Goal: Transaction & Acquisition: Purchase product/service

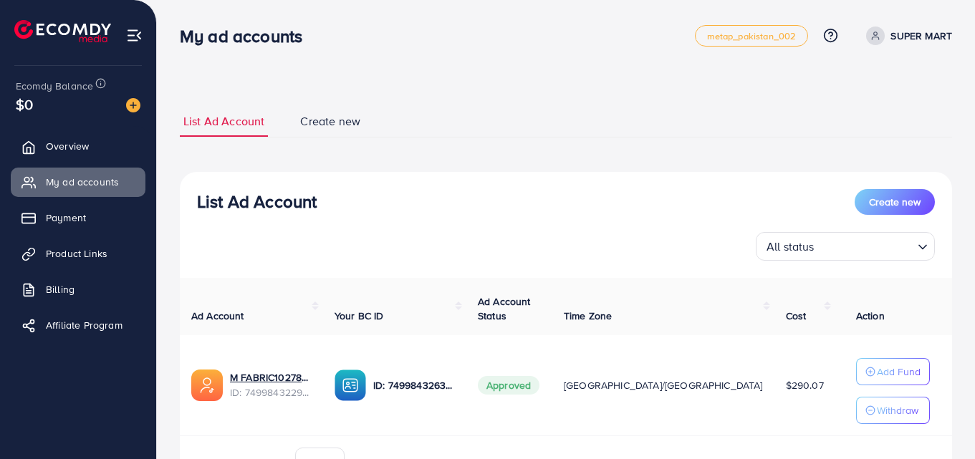
scroll to position [0, 95]
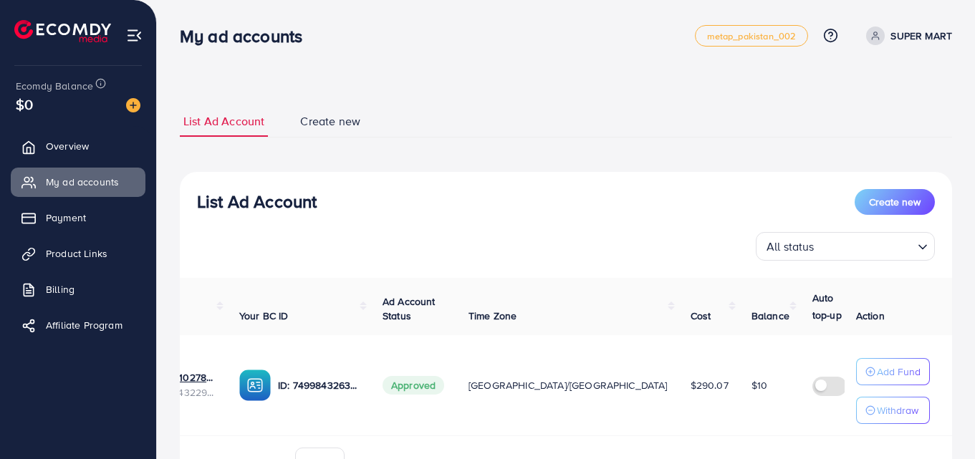
click at [812, 389] on label at bounding box center [832, 385] width 40 height 16
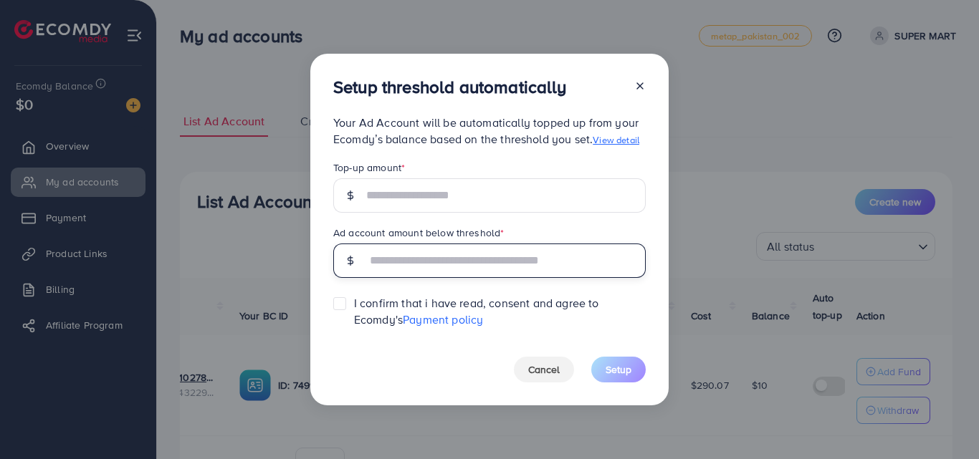
click at [403, 265] on input "text" at bounding box center [505, 261] width 279 height 34
type input "*"
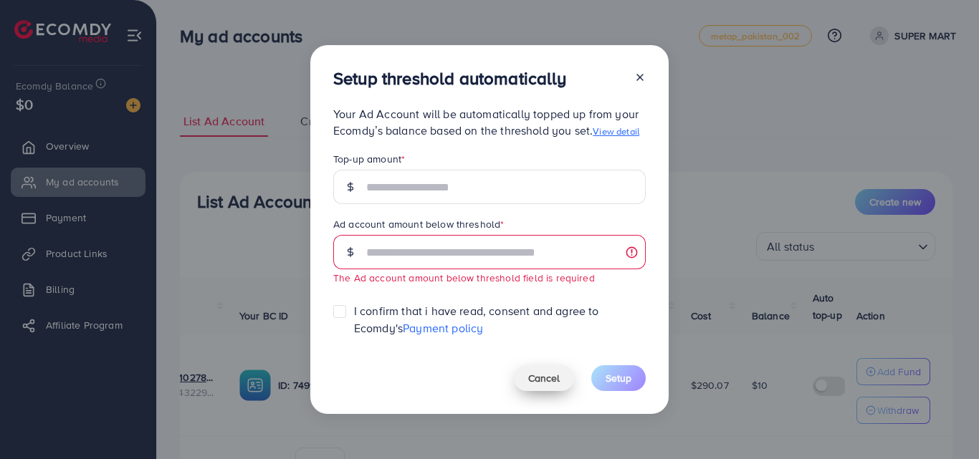
click at [546, 384] on span "Cancel" at bounding box center [544, 378] width 32 height 14
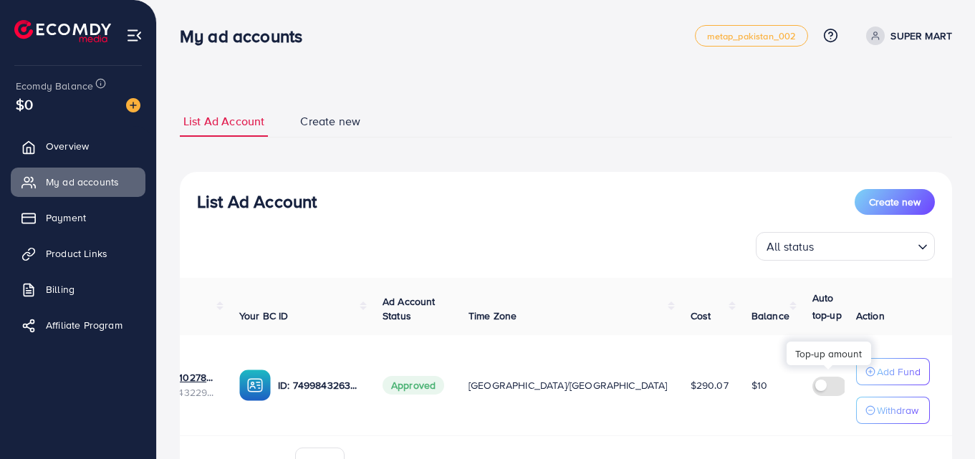
click at [966, 371] on icon at bounding box center [971, 375] width 10 height 10
click at [966, 395] on icon at bounding box center [971, 395] width 10 height 10
click at [812, 387] on label at bounding box center [832, 385] width 40 height 16
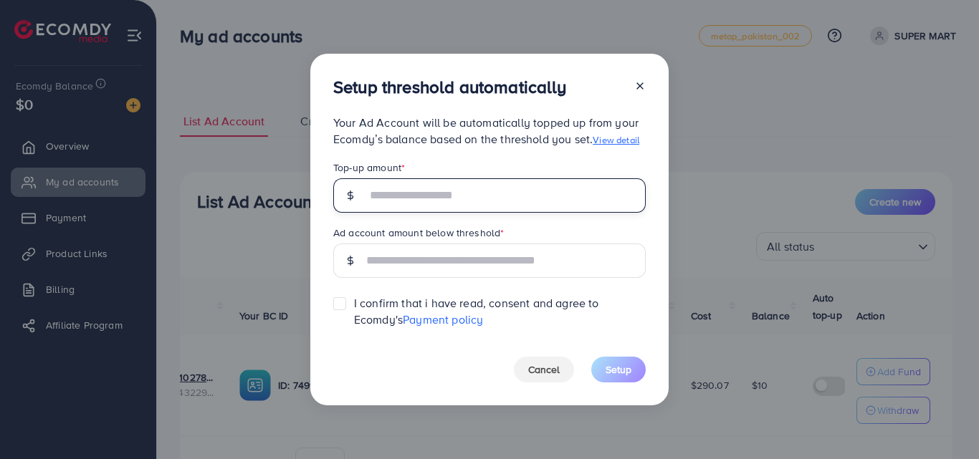
click at [437, 203] on input "text" at bounding box center [505, 195] width 279 height 34
type input "*"
type input "**"
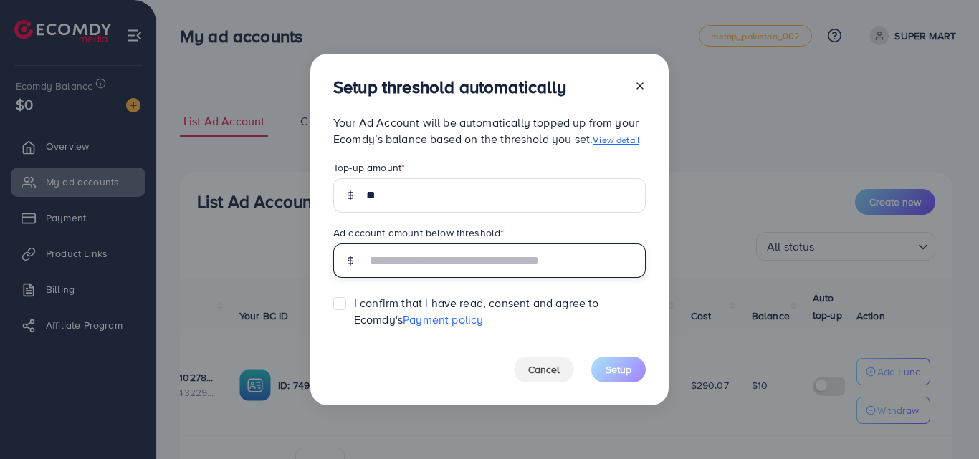
click at [436, 266] on input "text" at bounding box center [505, 261] width 279 height 34
type input "**"
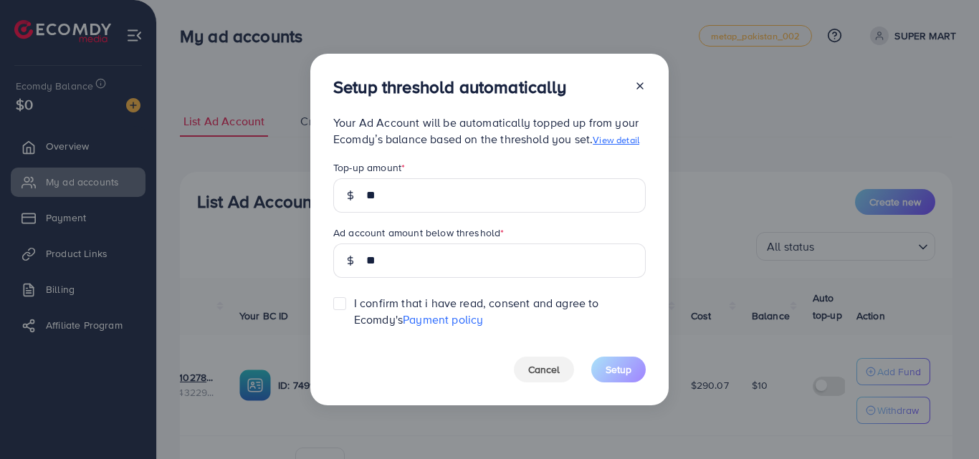
click at [628, 135] on link "View detail" at bounding box center [616, 139] width 47 height 13
click at [643, 86] on icon at bounding box center [639, 85] width 11 height 11
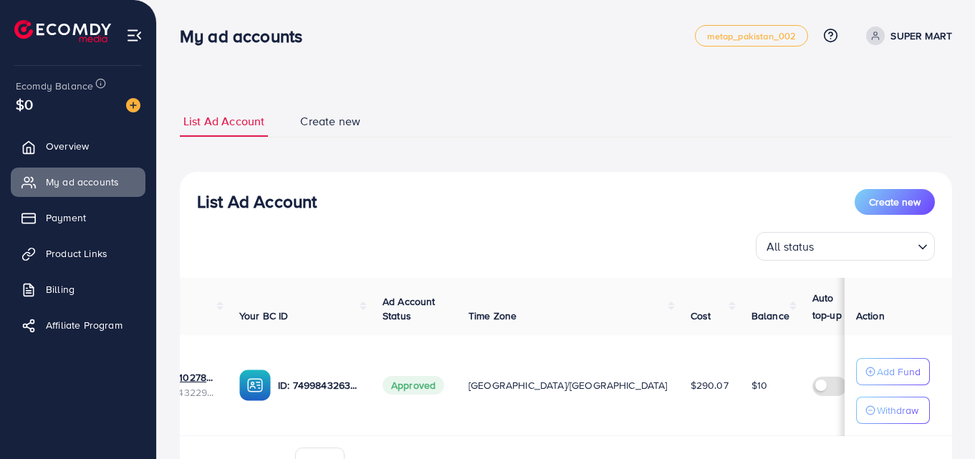
scroll to position [0, 92]
drag, startPoint x: 704, startPoint y: 374, endPoint x: 694, endPoint y: 384, distance: 14.2
click at [805, 384] on td at bounding box center [844, 385] width 79 height 101
click at [816, 384] on label at bounding box center [836, 385] width 40 height 16
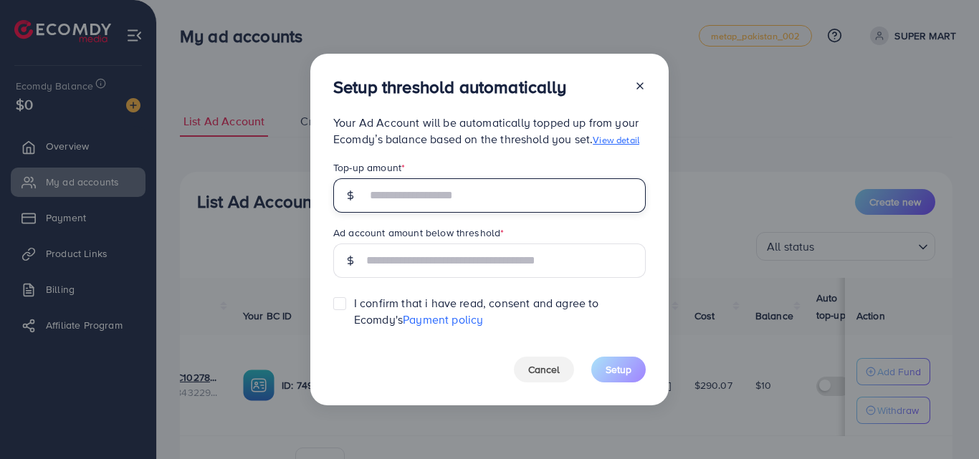
click at [416, 198] on input "text" at bounding box center [505, 195] width 279 height 34
type input "**"
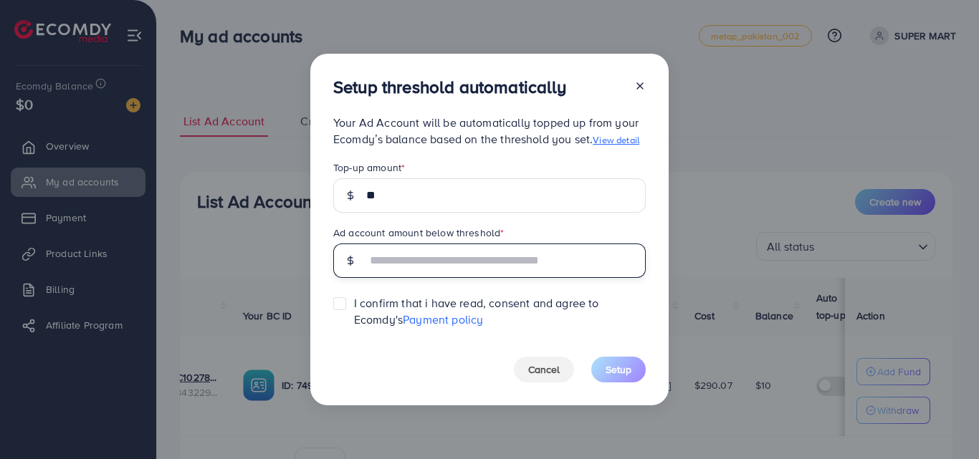
click at [412, 257] on input "text" at bounding box center [505, 261] width 279 height 34
type input "*****"
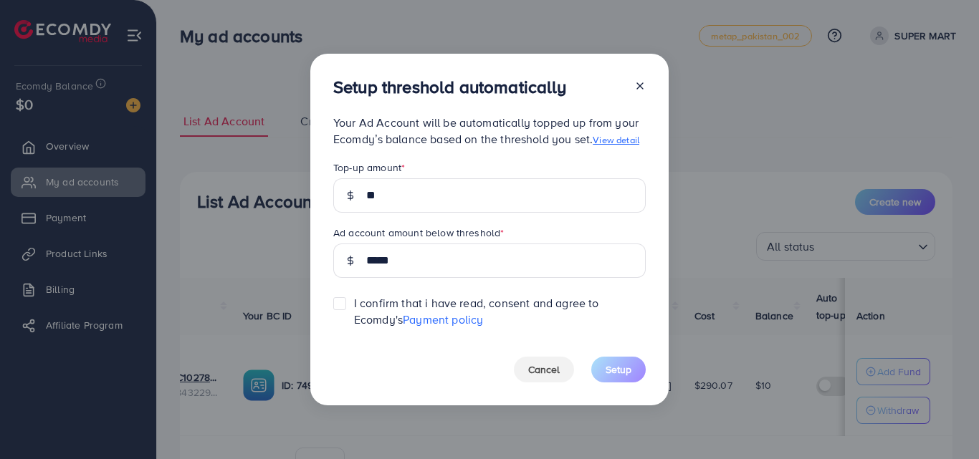
click at [637, 89] on line at bounding box center [640, 86] width 6 height 6
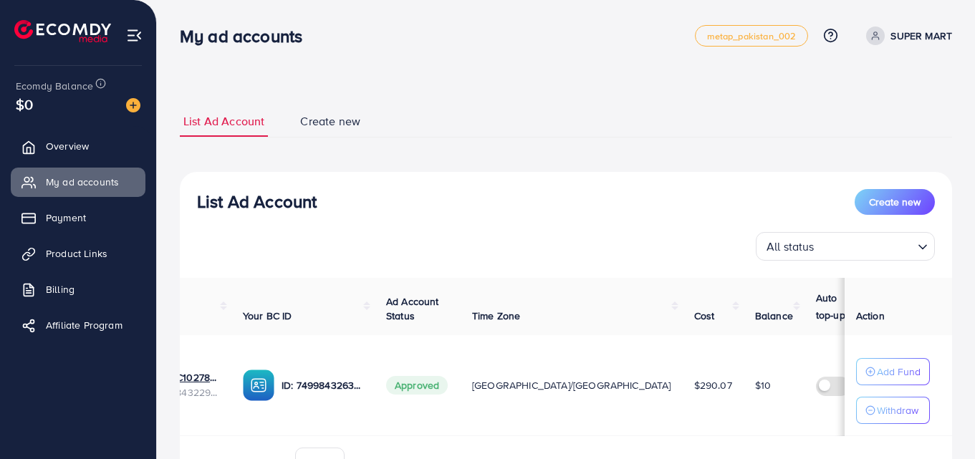
click at [816, 387] on label at bounding box center [836, 385] width 40 height 16
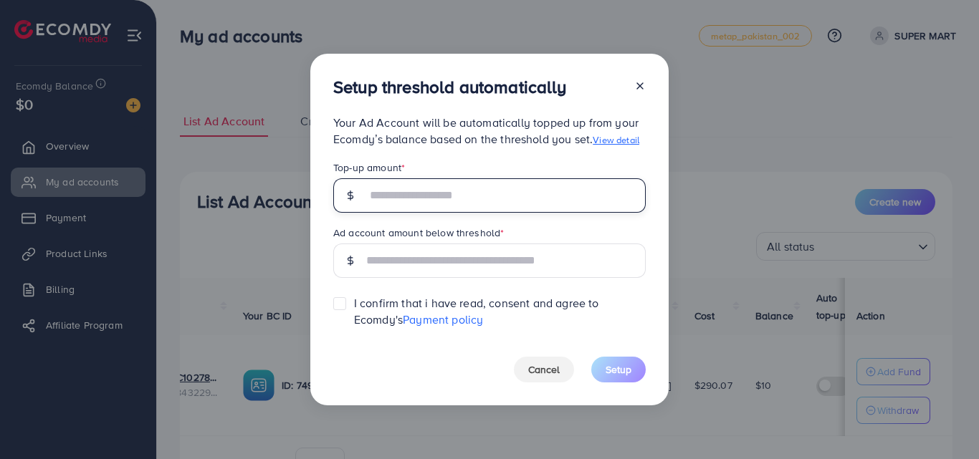
click at [388, 194] on input "text" at bounding box center [505, 195] width 279 height 34
type input "**"
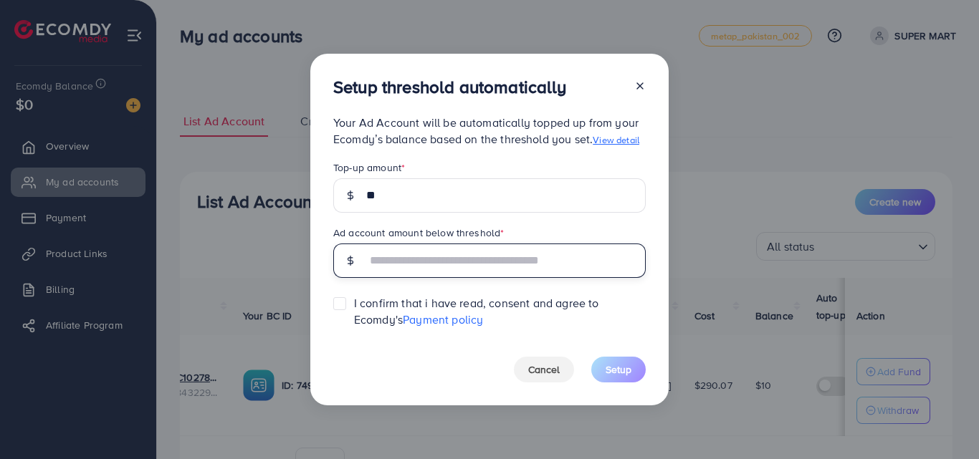
click at [407, 270] on input "text" at bounding box center [505, 261] width 279 height 34
type input "***"
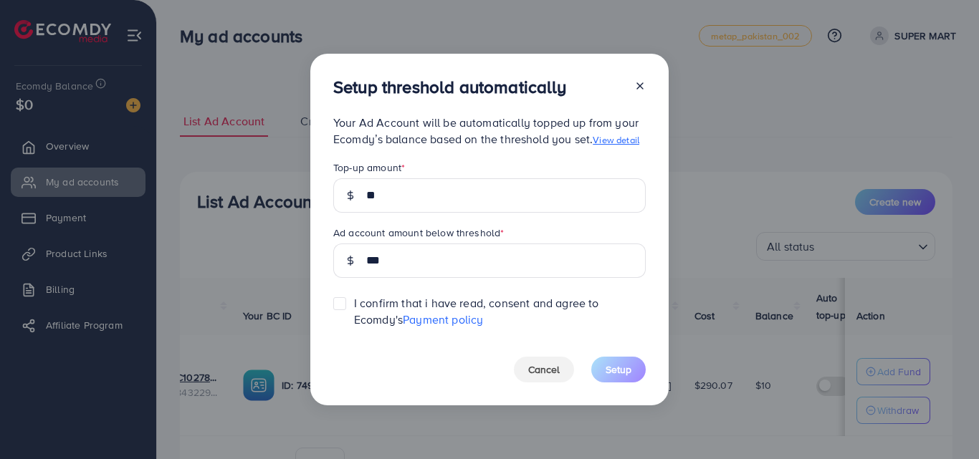
click at [354, 297] on label at bounding box center [354, 297] width 0 height 0
click at [596, 373] on button "Setup" at bounding box center [618, 370] width 54 height 26
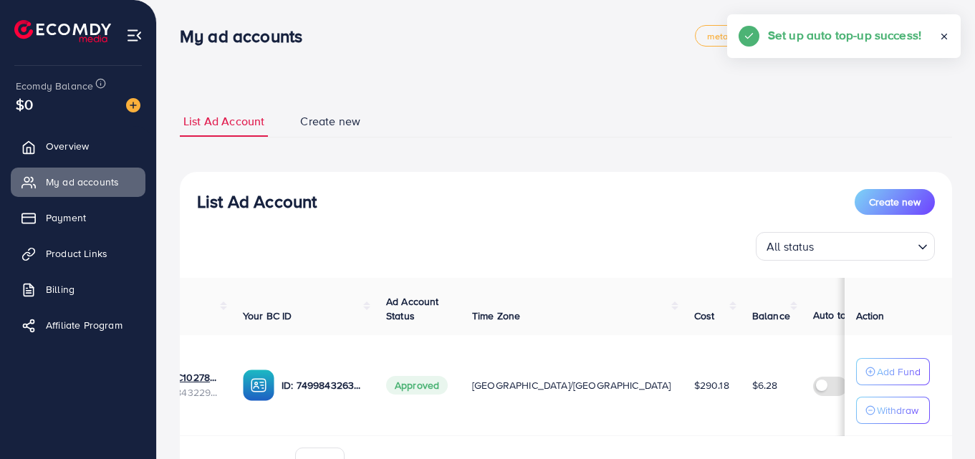
scroll to position [84, 0]
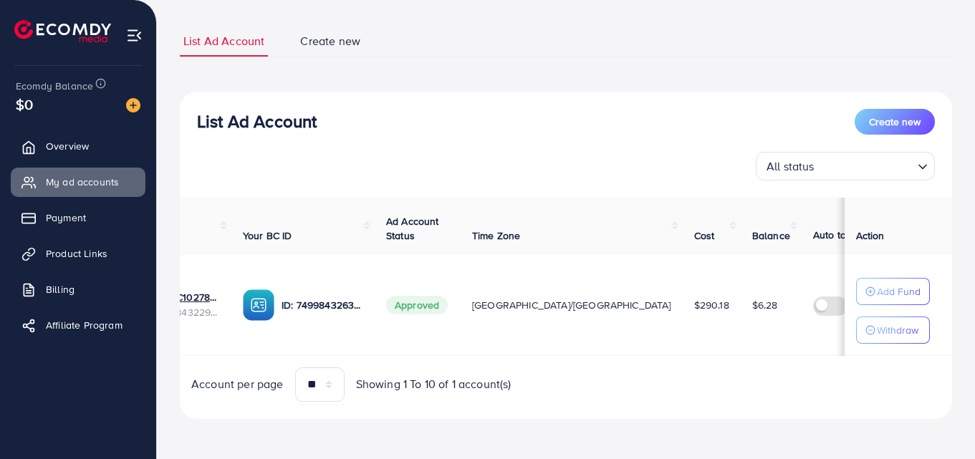
click at [905, 298] on img at bounding box center [912, 294] width 15 height 15
click at [813, 302] on label at bounding box center [833, 305] width 40 height 16
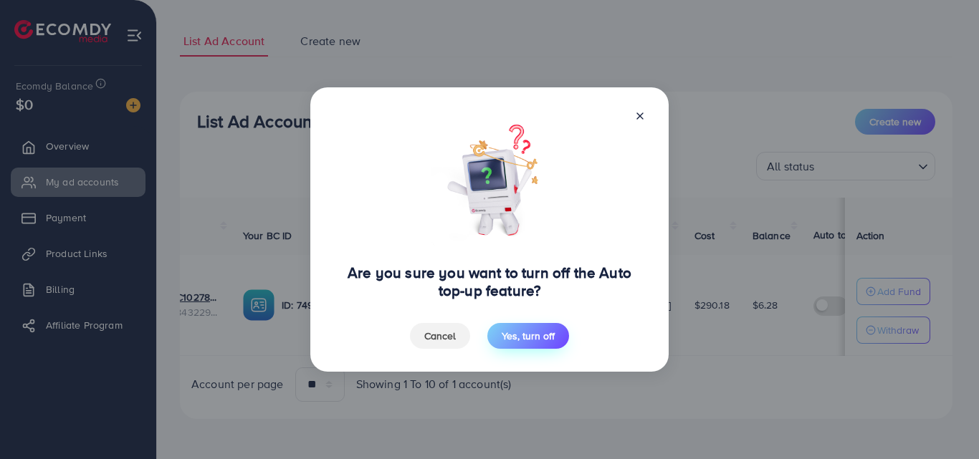
click at [525, 338] on span "Yes, turn off" at bounding box center [528, 336] width 53 height 14
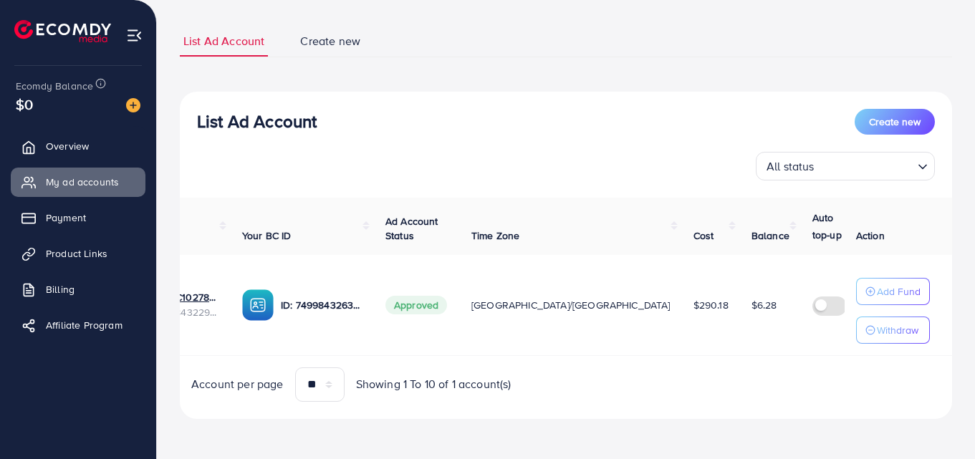
scroll to position [0, 0]
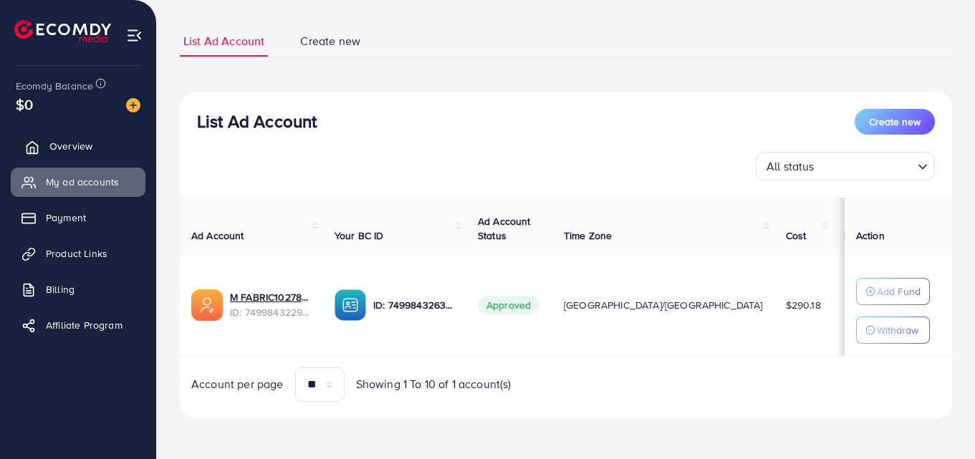
click at [95, 152] on link "Overview" at bounding box center [78, 146] width 135 height 29
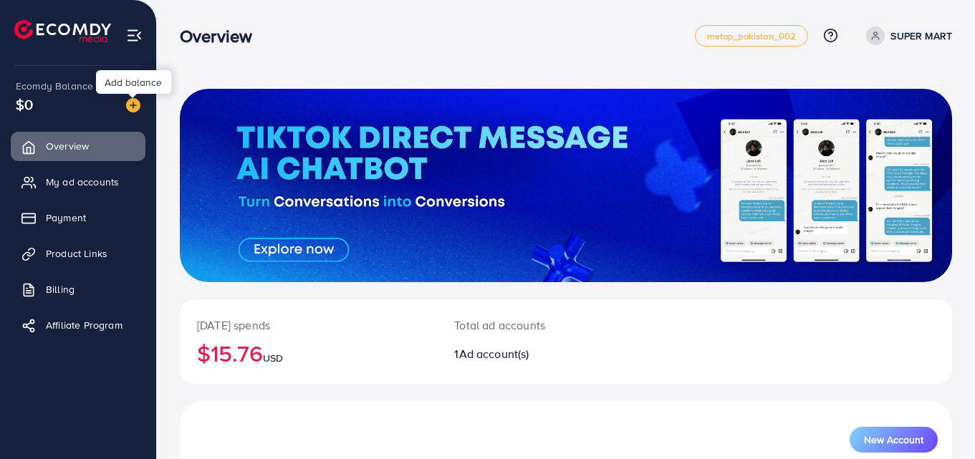
click at [133, 102] on img at bounding box center [133, 105] width 14 height 14
click at [136, 105] on img at bounding box center [133, 105] width 14 height 14
click at [89, 191] on link "My ad accounts" at bounding box center [78, 182] width 135 height 29
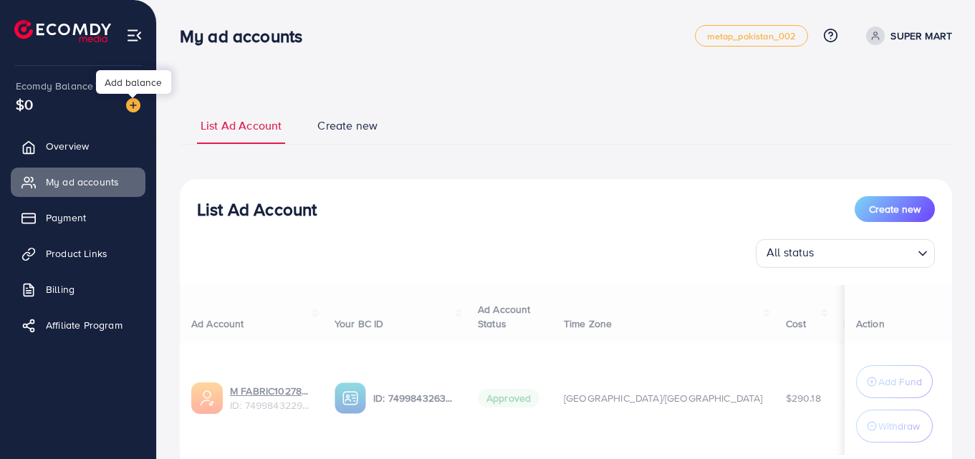
click at [133, 105] on img at bounding box center [133, 105] width 14 height 14
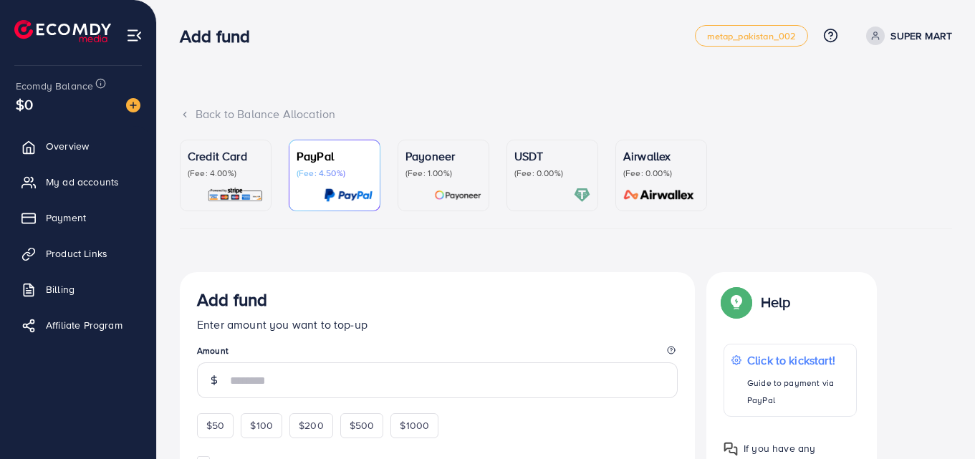
click at [567, 195] on div at bounding box center [552, 195] width 76 height 16
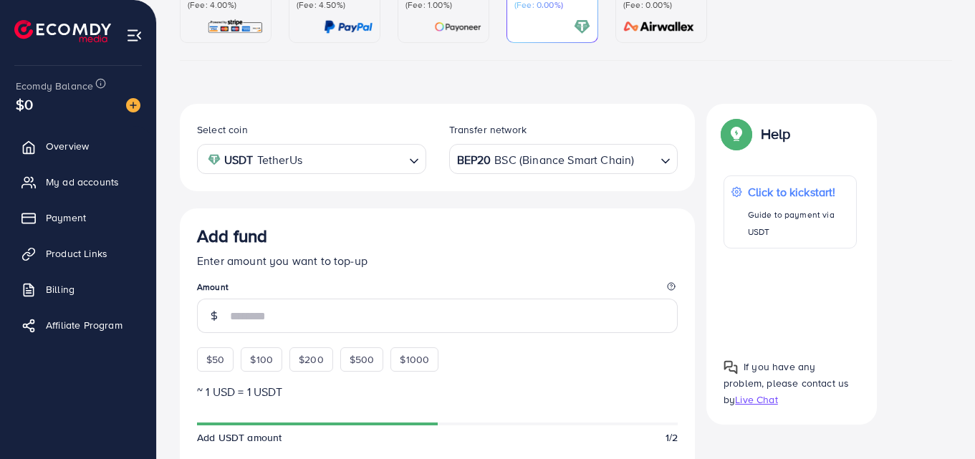
scroll to position [169, 0]
click at [208, 354] on span "$50" at bounding box center [215, 359] width 18 height 14
type input "**"
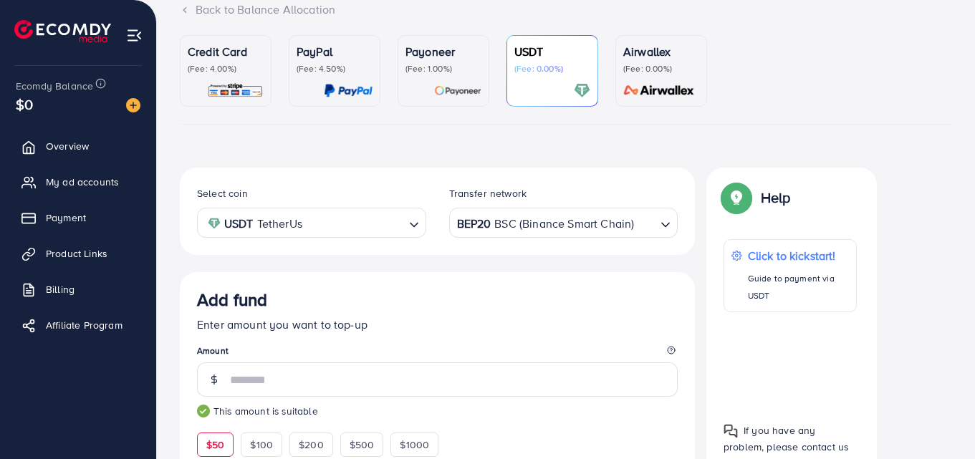
scroll to position [101, 0]
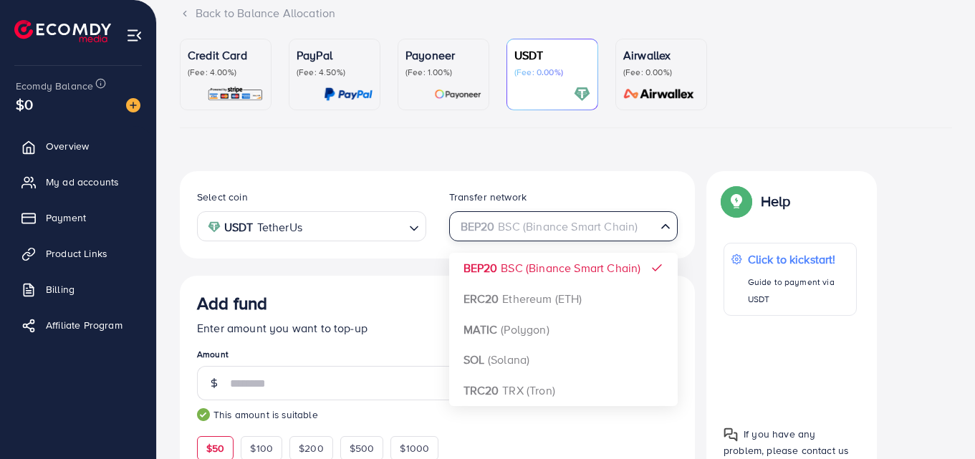
click at [560, 221] on div "BEP20 BSC (Binance Smart Chain)" at bounding box center [555, 225] width 203 height 25
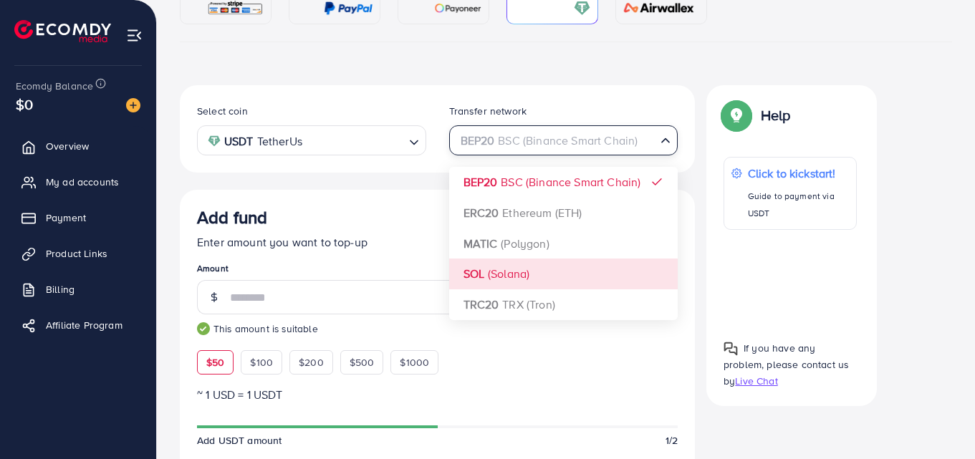
scroll to position [186, 0]
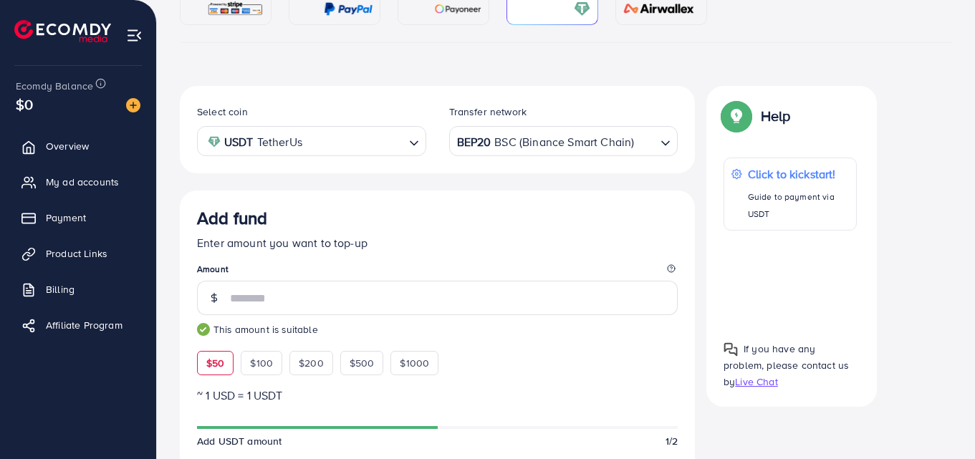
click at [573, 107] on div "Transfer network" at bounding box center [563, 115] width 229 height 21
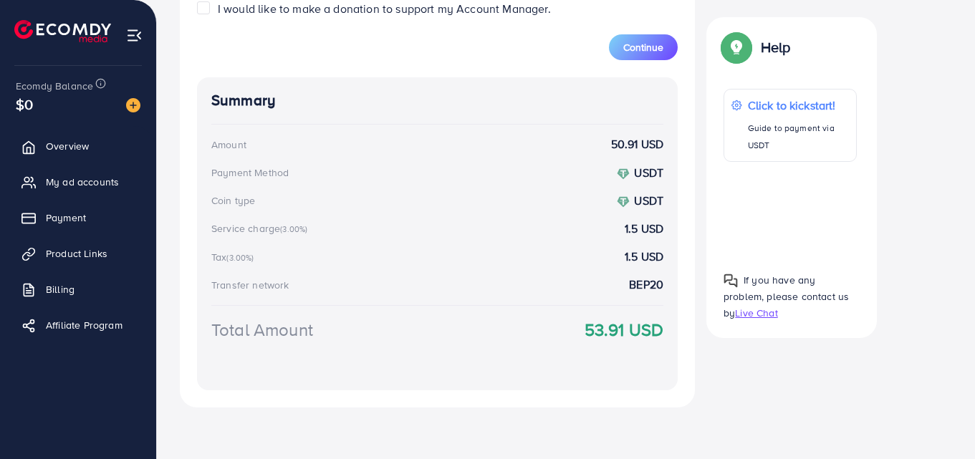
scroll to position [0, 0]
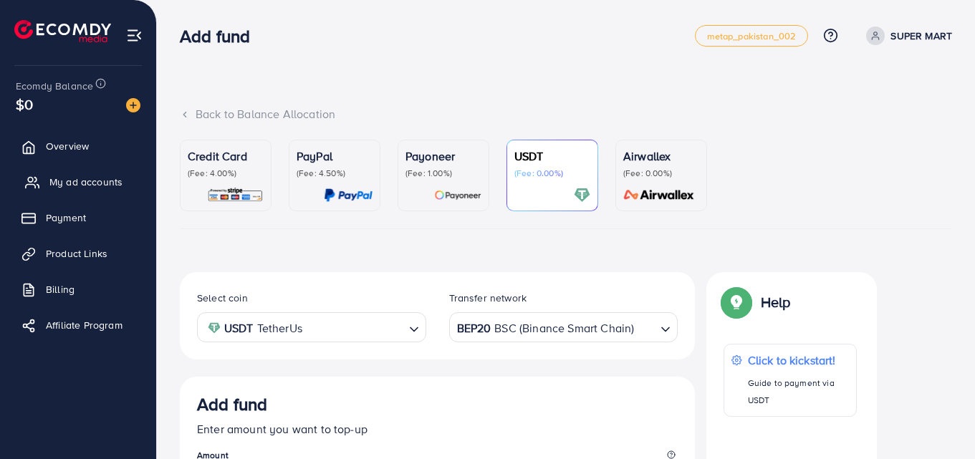
click at [80, 174] on link "My ad accounts" at bounding box center [78, 182] width 135 height 29
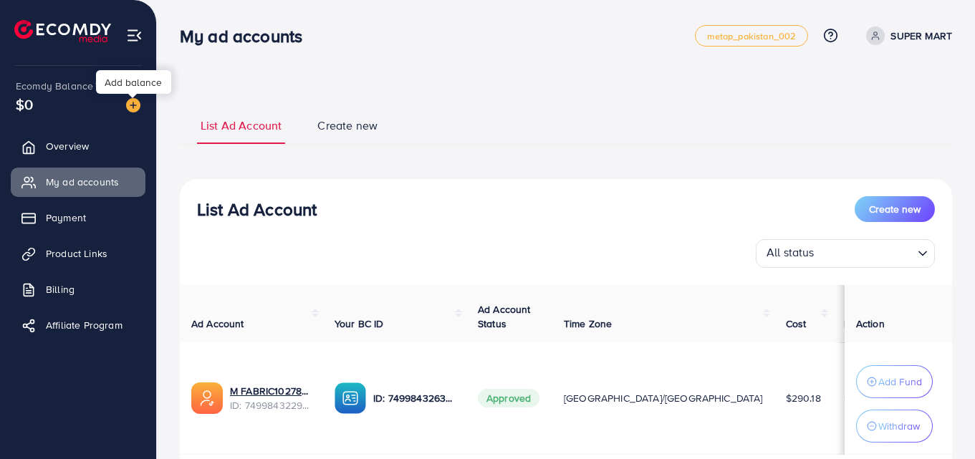
click at [135, 106] on img at bounding box center [133, 105] width 14 height 14
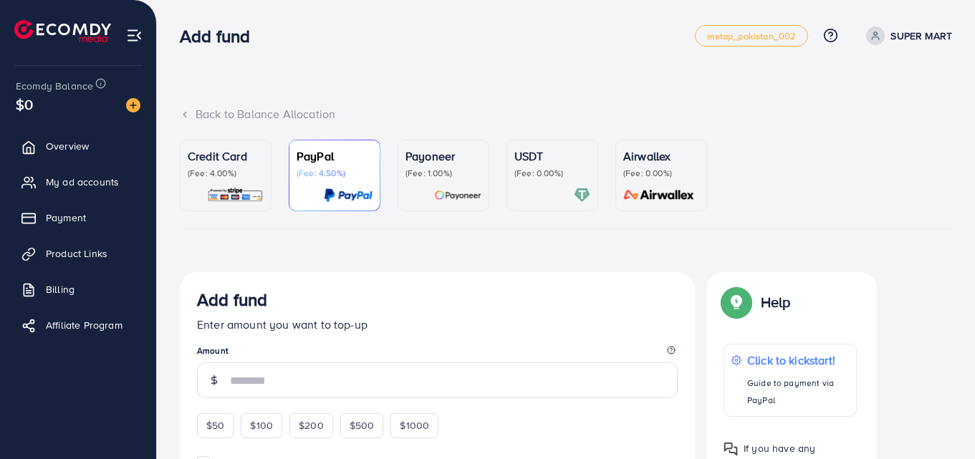
click at [542, 190] on div at bounding box center [552, 195] width 76 height 16
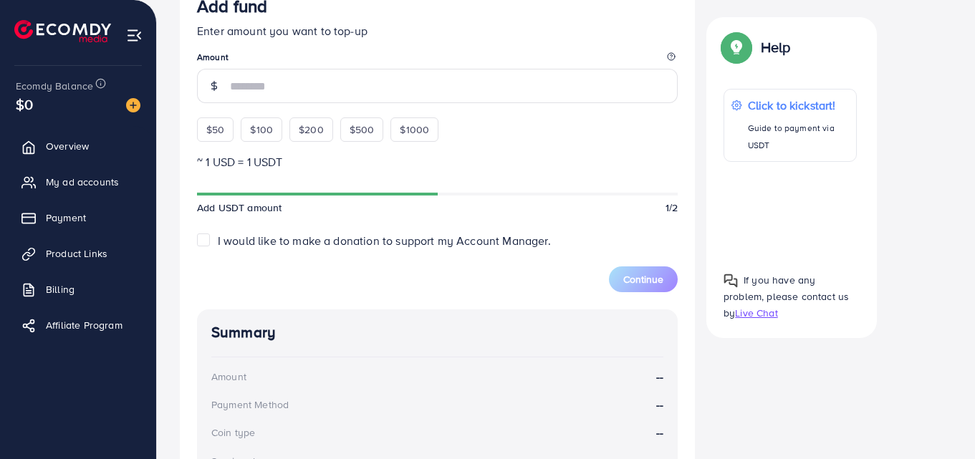
scroll to position [393, 0]
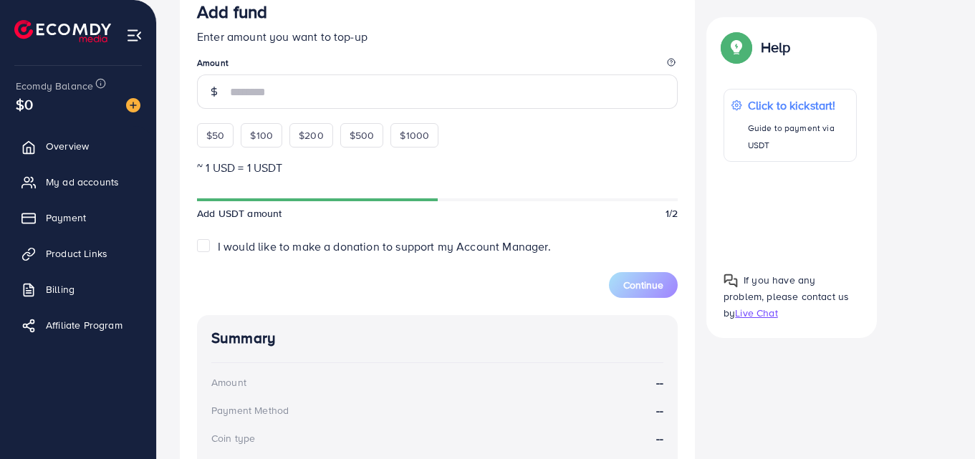
click at [218, 243] on label "I would like to make a donation to support my Account Manager." at bounding box center [384, 247] width 333 height 16
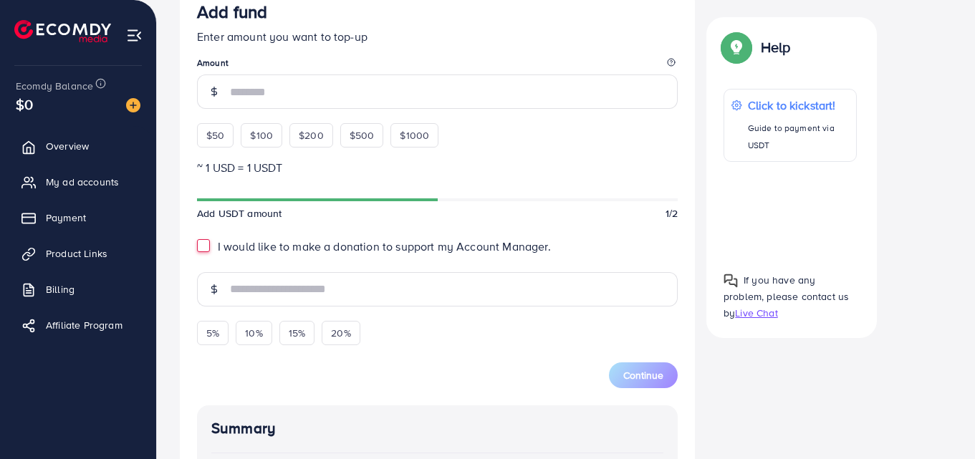
scroll to position [621, 0]
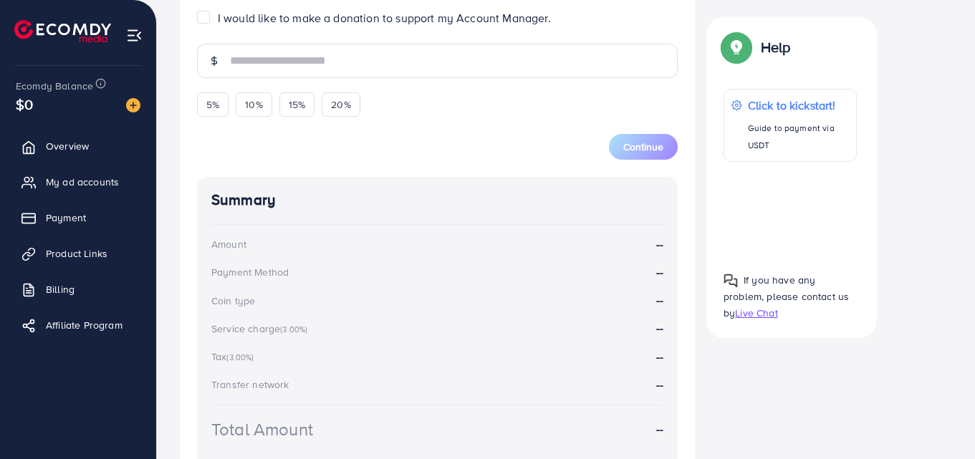
click at [218, 18] on label "I would like to make a donation to support my Account Manager." at bounding box center [384, 18] width 333 height 16
type input "*"
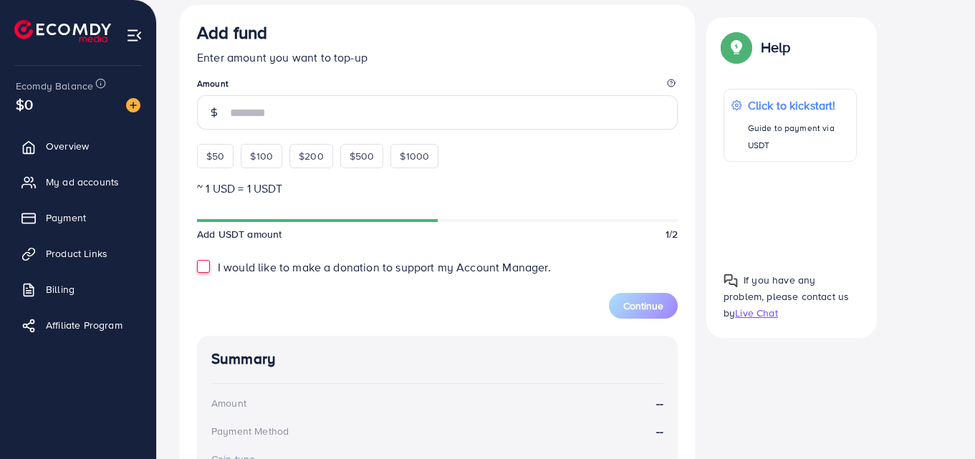
scroll to position [370, 0]
click at [226, 165] on div "$50" at bounding box center [215, 157] width 37 height 24
type input "**"
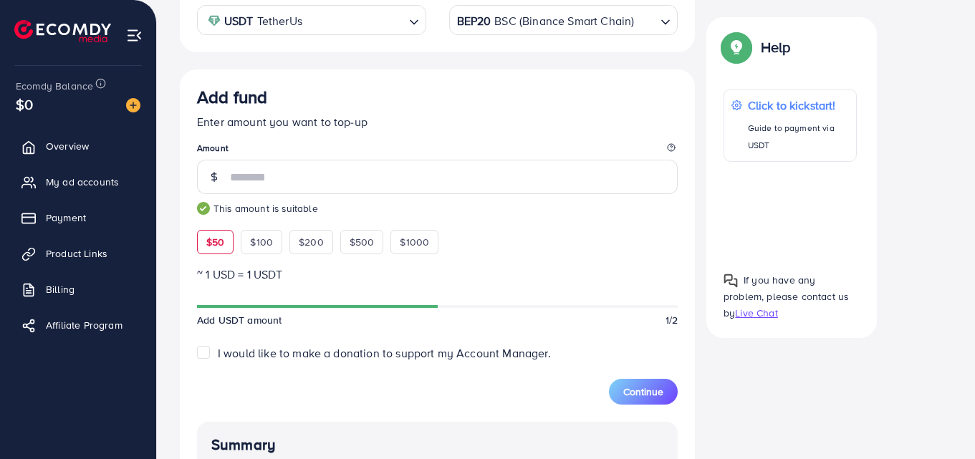
scroll to position [652, 0]
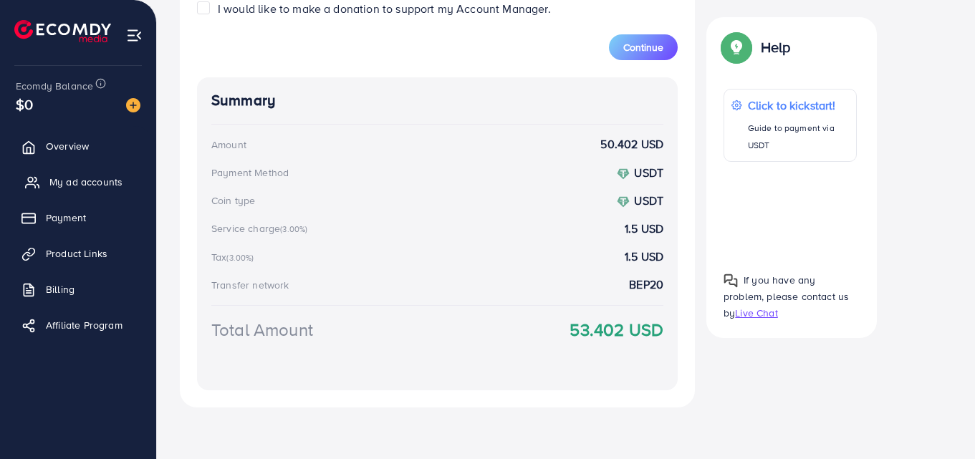
click at [96, 168] on link "My ad accounts" at bounding box center [78, 182] width 135 height 29
